Goal: Find specific page/section: Find specific page/section

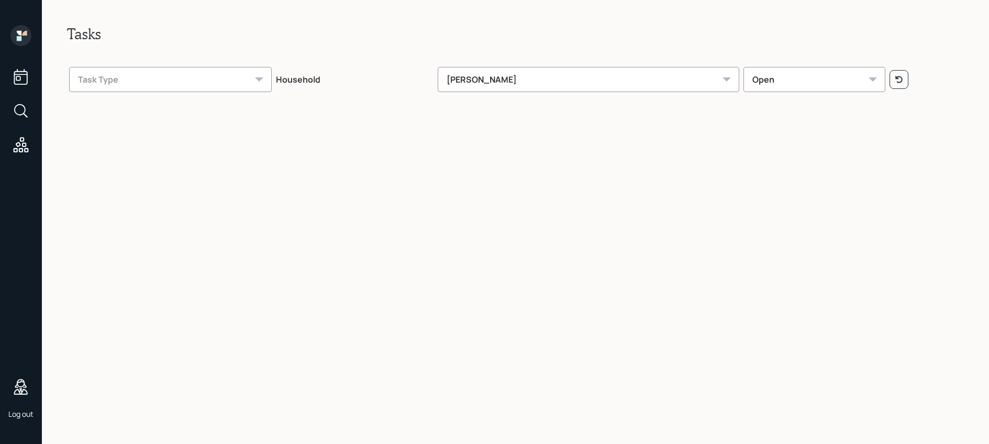
click at [19, 110] on icon at bounding box center [21, 111] width 19 height 19
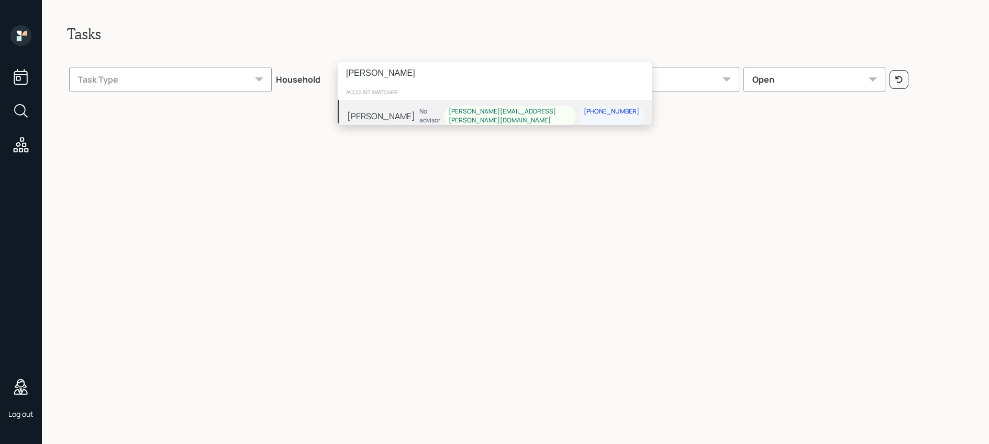
type input "[PERSON_NAME]"
click at [393, 110] on div "[PERSON_NAME]" at bounding box center [381, 116] width 68 height 13
